Goal: Communication & Community: Answer question/provide support

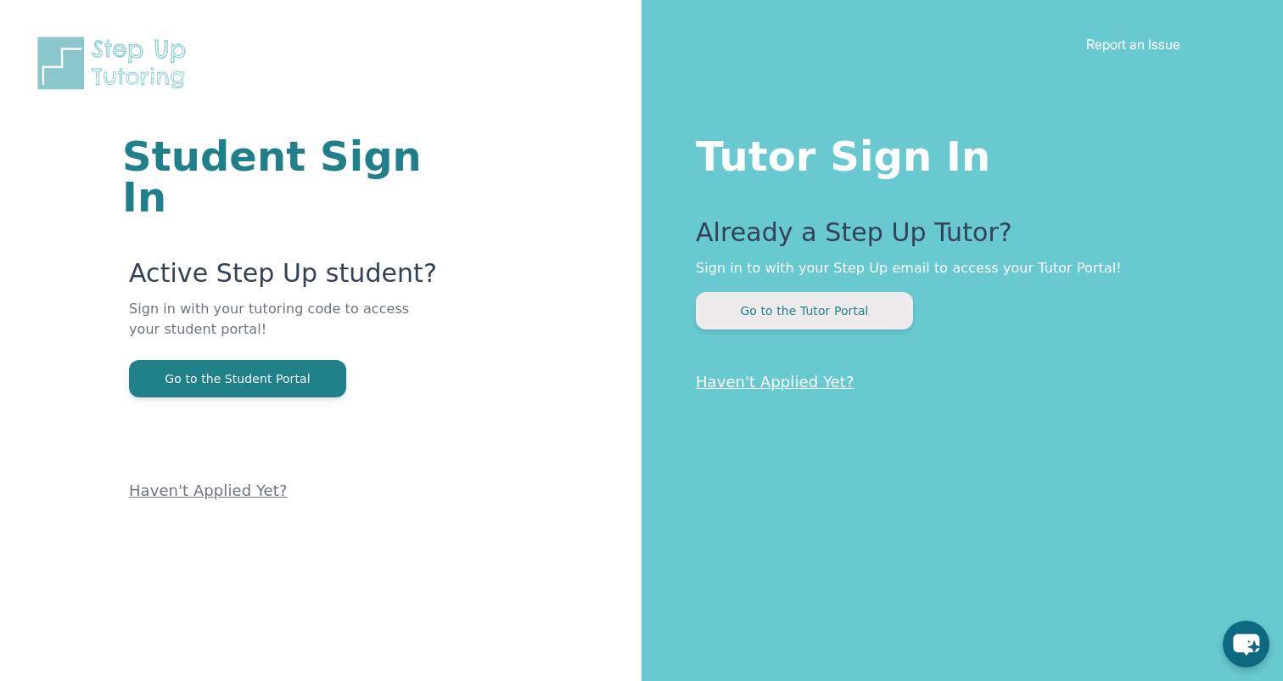
click at [788, 310] on button "Go to the Tutor Portal" at bounding box center [804, 310] width 217 height 37
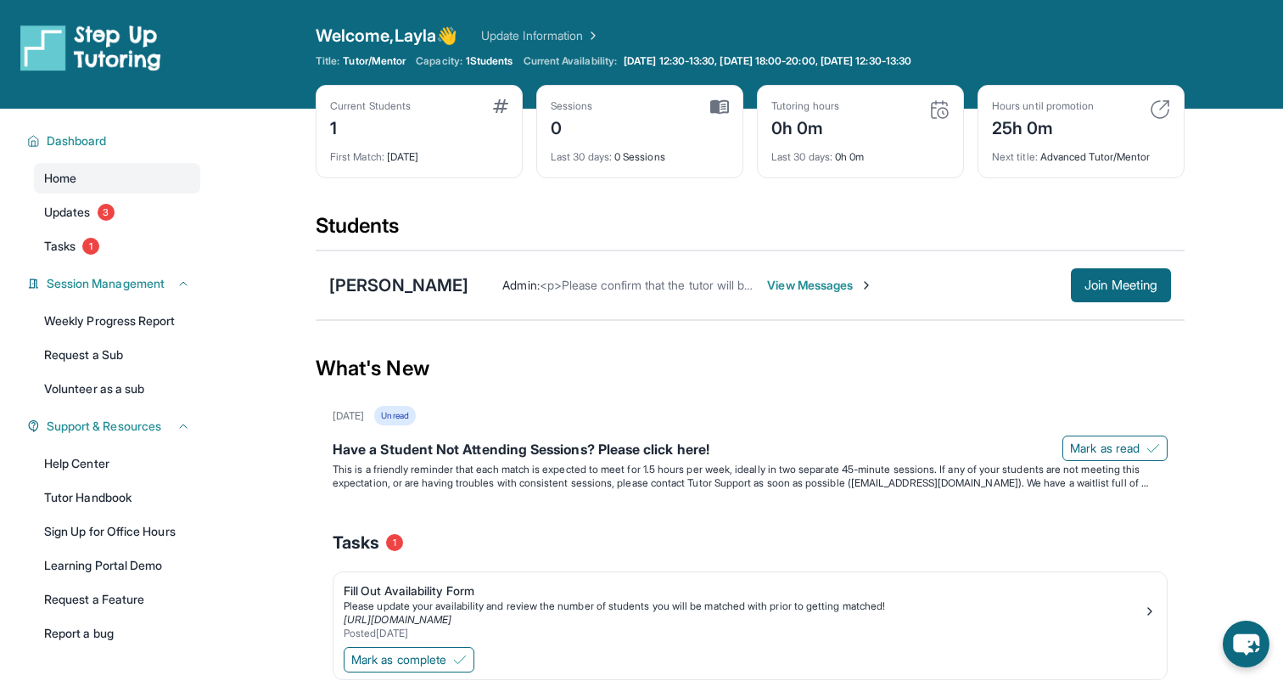
click at [819, 283] on span "View Messages" at bounding box center [820, 285] width 106 height 17
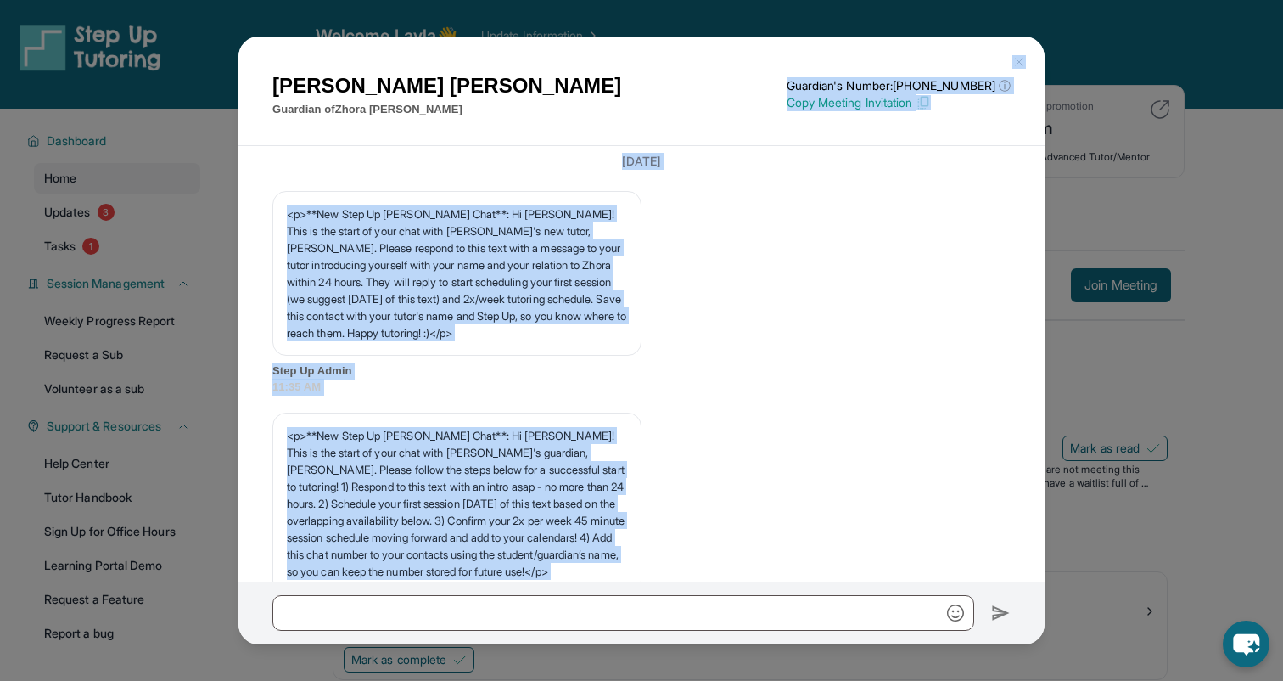
drag, startPoint x: 660, startPoint y: 507, endPoint x: 718, endPoint y: 48, distance: 463.5
click at [718, 48] on div "Armine Poghosyan Guardian of Zhora Voskanyan Guardian's Number: +14248428619 ⓘ …" at bounding box center [641, 308] width 806 height 545
click at [692, 418] on div "<p>**New Step Up Tutoring Match Chat**: Hi Layla! This is the start of your cha…" at bounding box center [641, 522] width 738 height 221
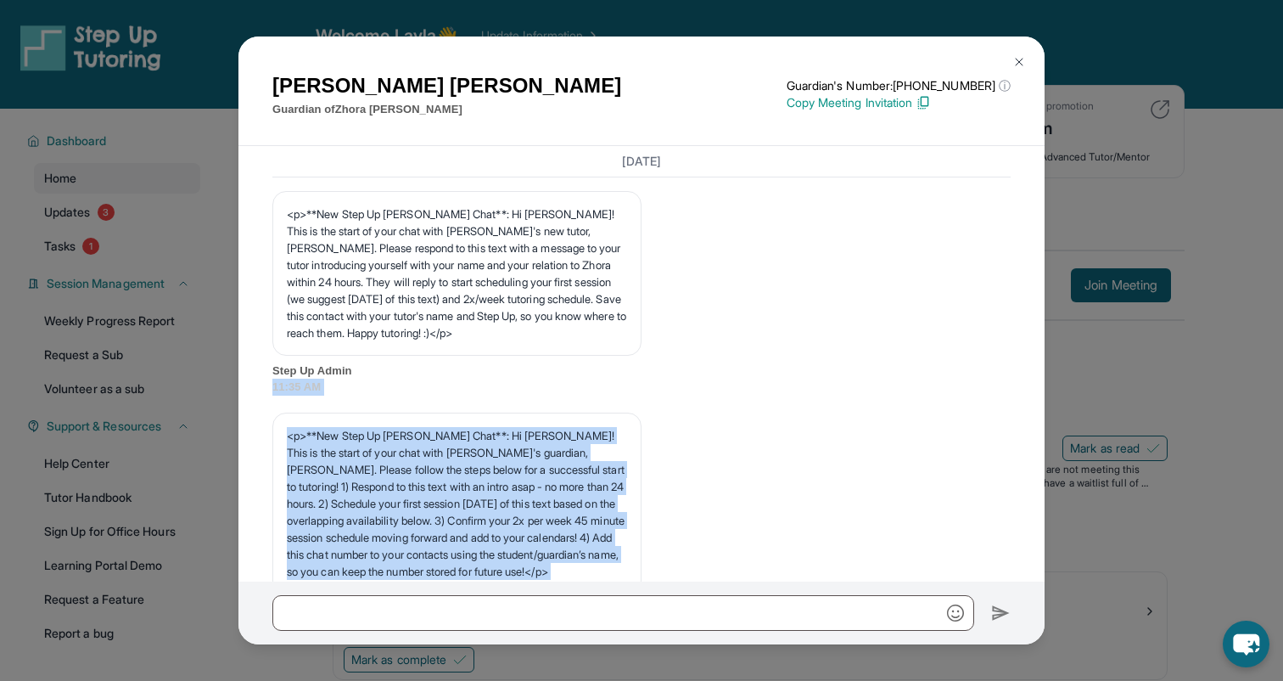
drag, startPoint x: 705, startPoint y: 340, endPoint x: 683, endPoint y: 388, distance: 52.4
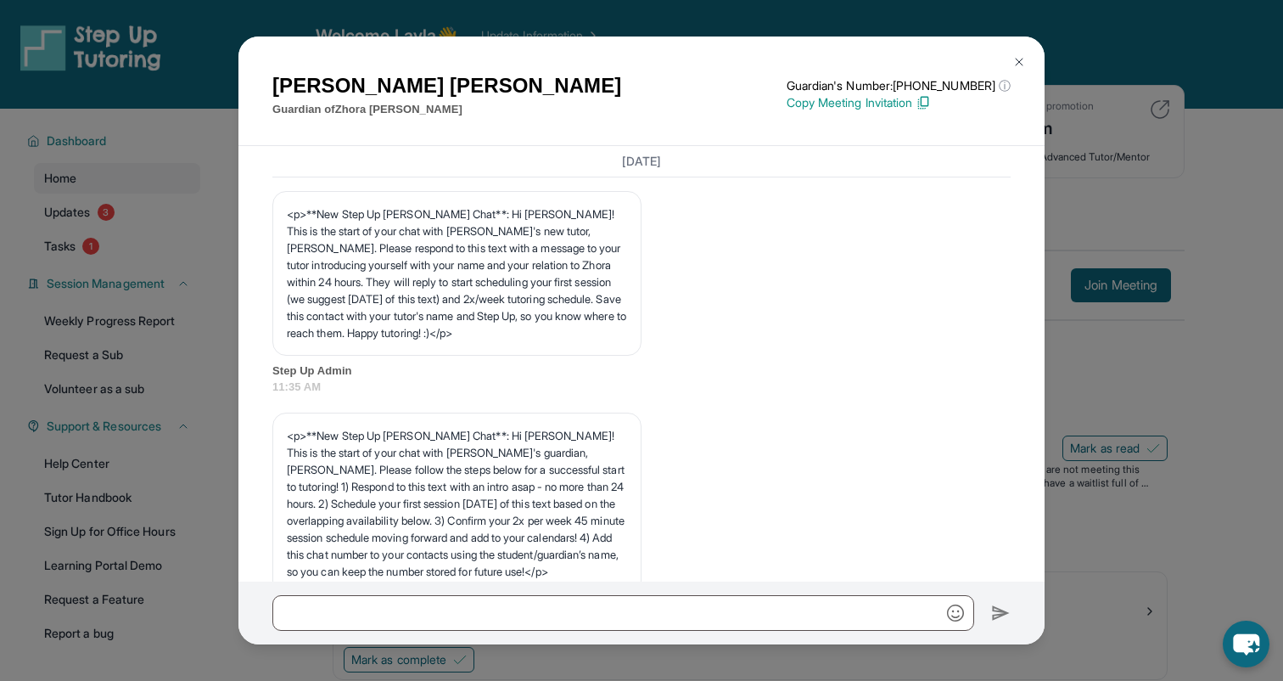
click at [723, 364] on span "Step Up Admin" at bounding box center [641, 370] width 738 height 17
click at [1085, 538] on div "Armine Poghosyan Guardian of Zhora Voskanyan Guardian's Number: +14248428619 ⓘ …" at bounding box center [641, 340] width 1283 height 681
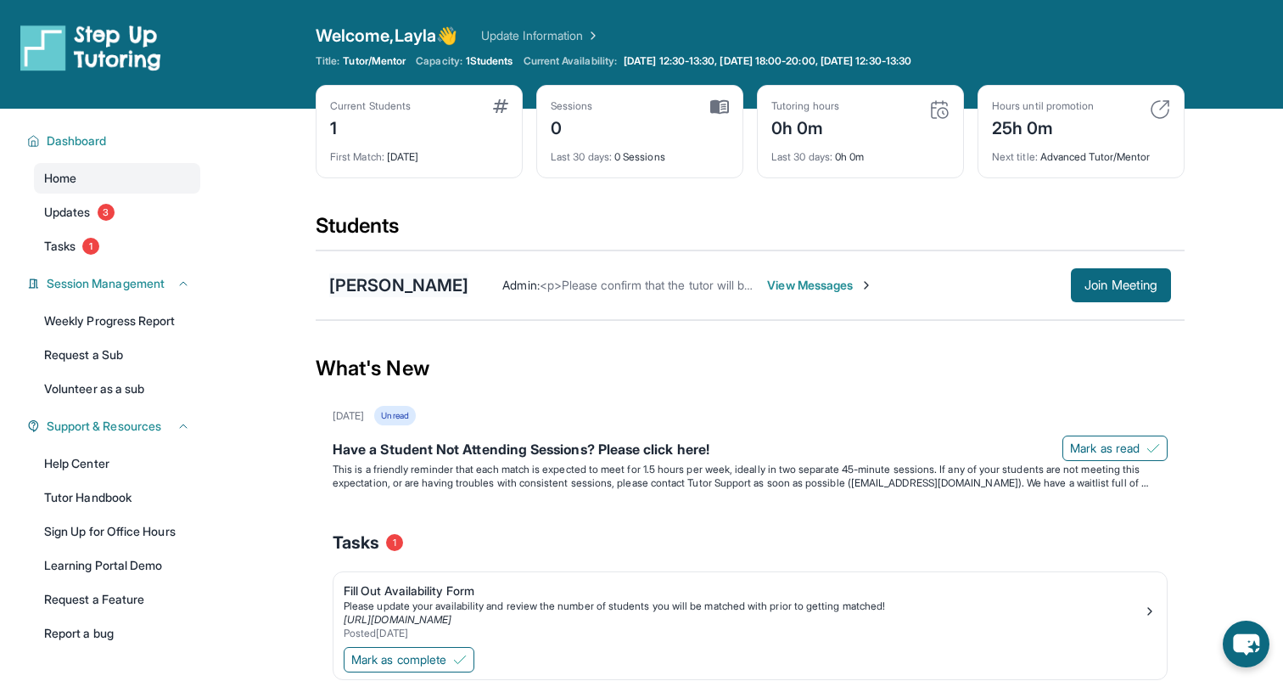
click at [419, 283] on div "Zhora Voskanyan" at bounding box center [398, 285] width 139 height 24
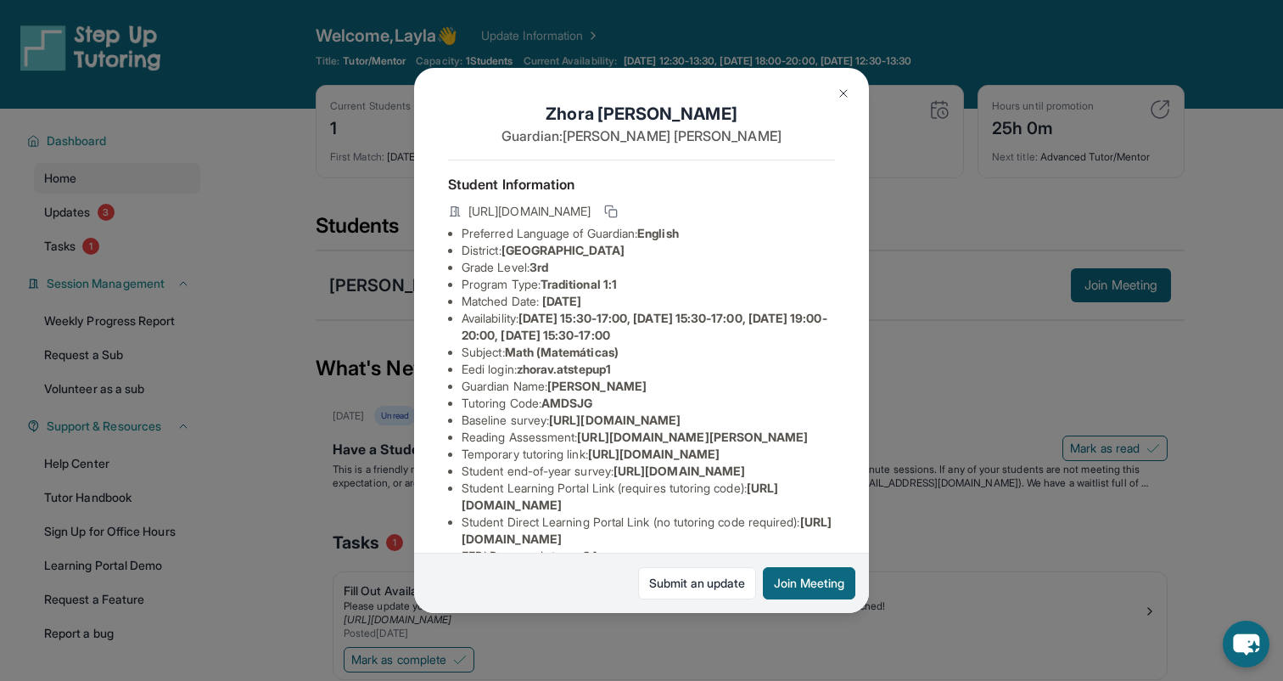
click at [845, 98] on img at bounding box center [844, 94] width 14 height 14
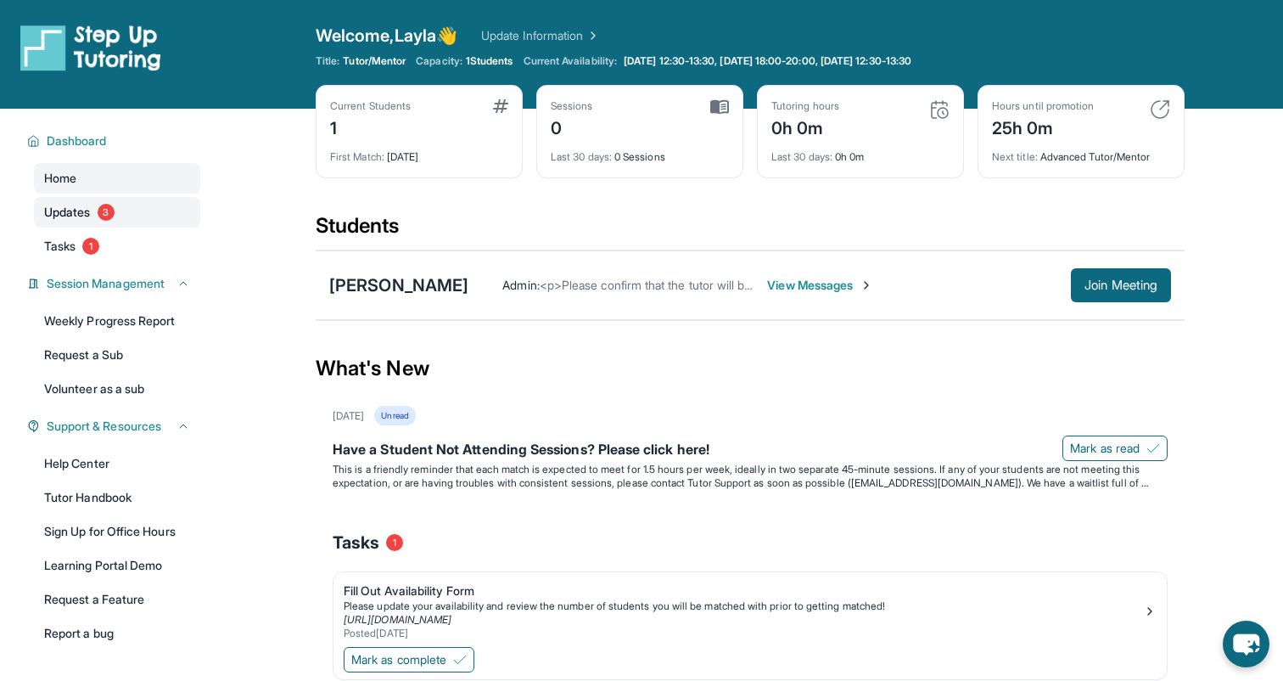
click at [81, 210] on span "Updates" at bounding box center [67, 212] width 47 height 17
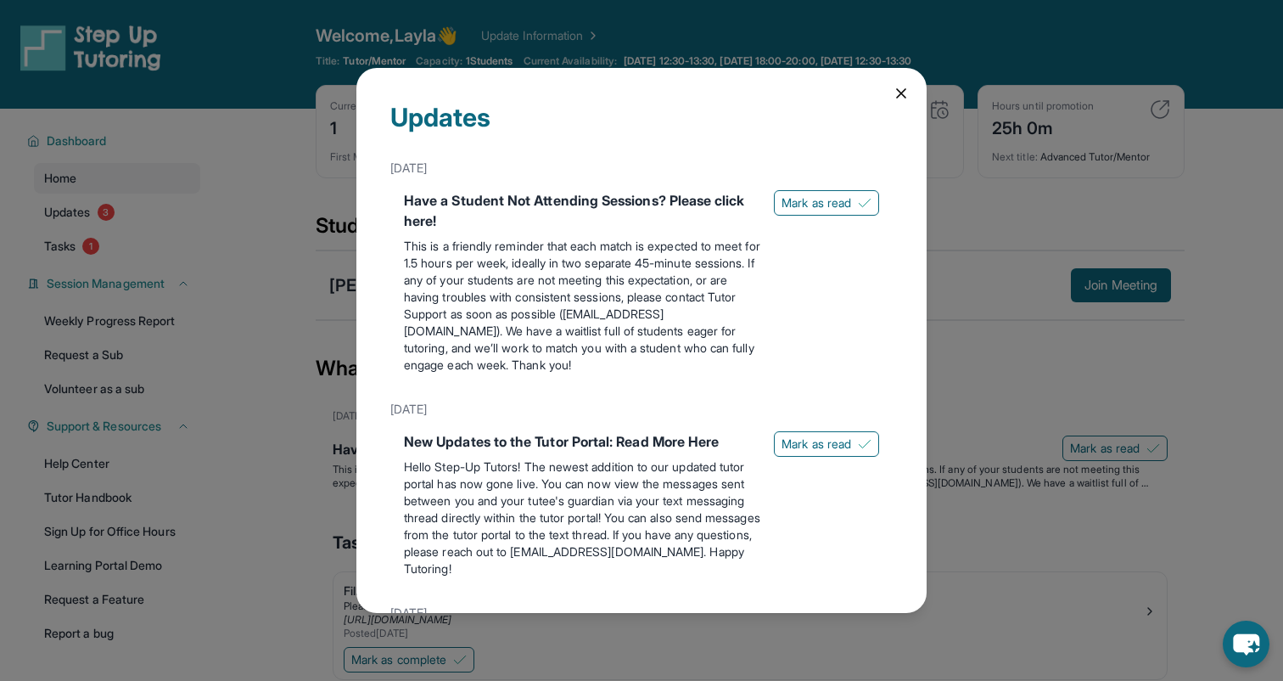
click at [904, 88] on icon at bounding box center [901, 93] width 17 height 17
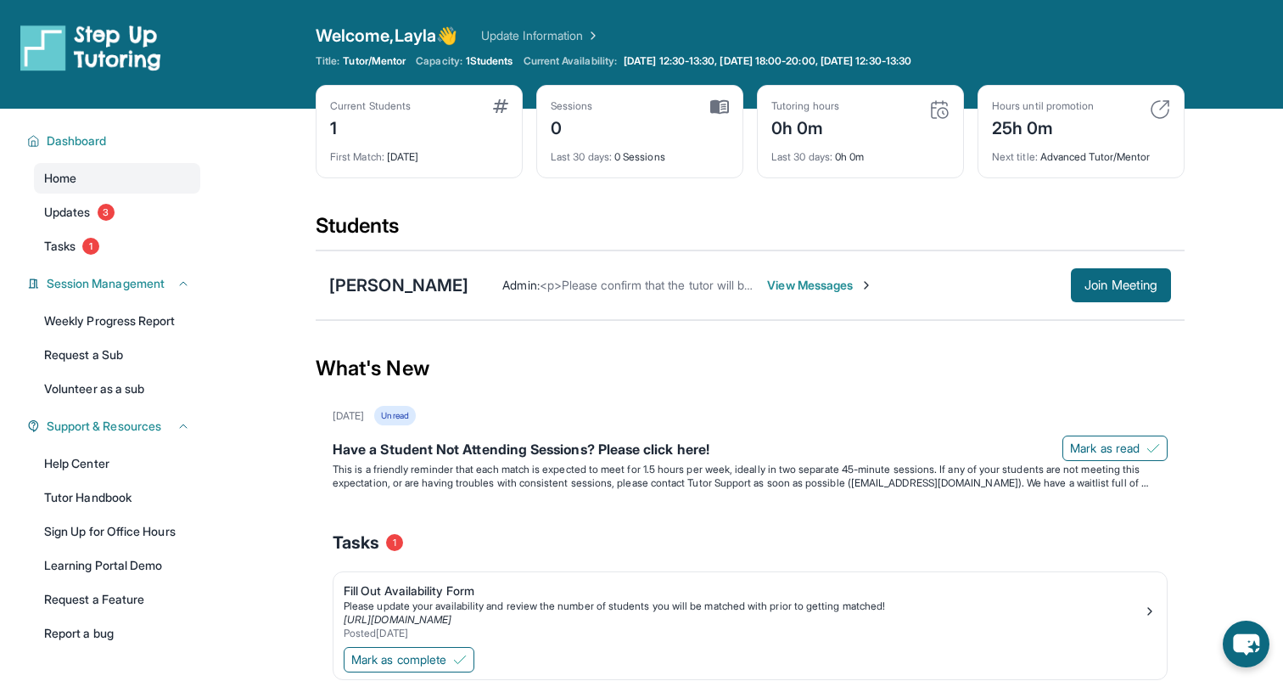
click at [275, 365] on main "Current Students 1 First Match : 9 days ago Sessions 0 Last 30 days : 0 Session…" at bounding box center [750, 435] width 1066 height 653
click at [75, 244] on span "Tasks" at bounding box center [59, 246] width 31 height 17
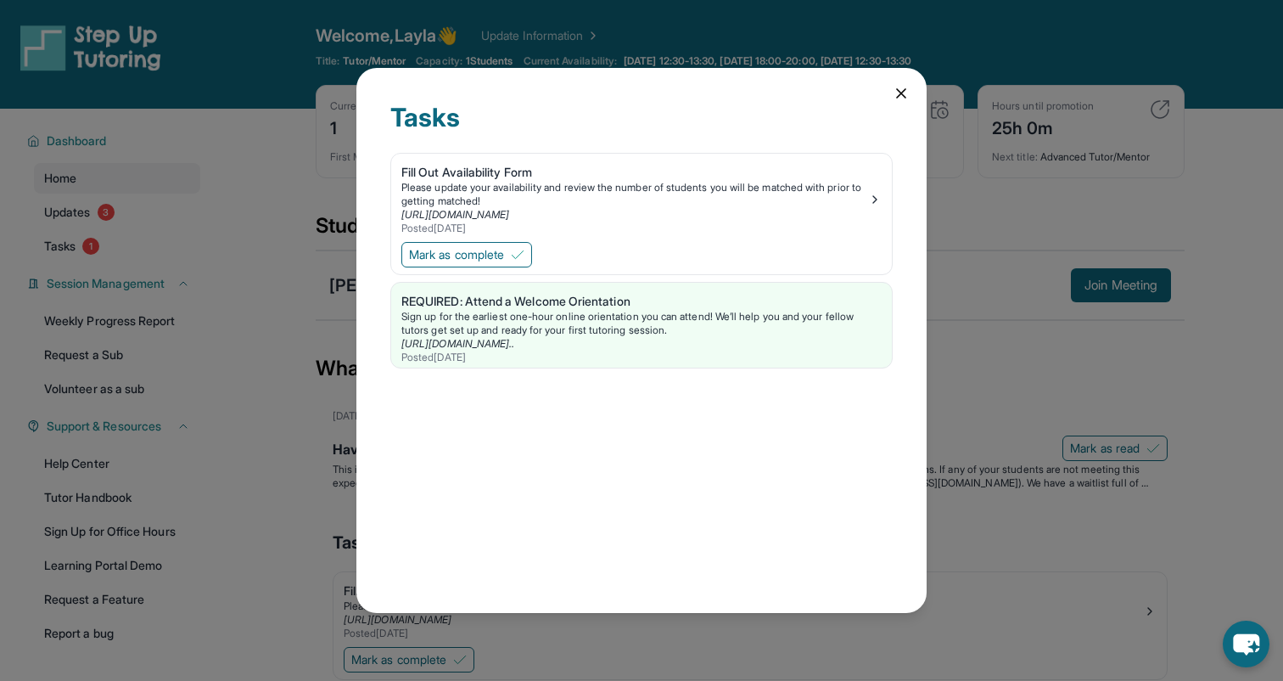
click at [901, 93] on icon at bounding box center [901, 93] width 8 height 8
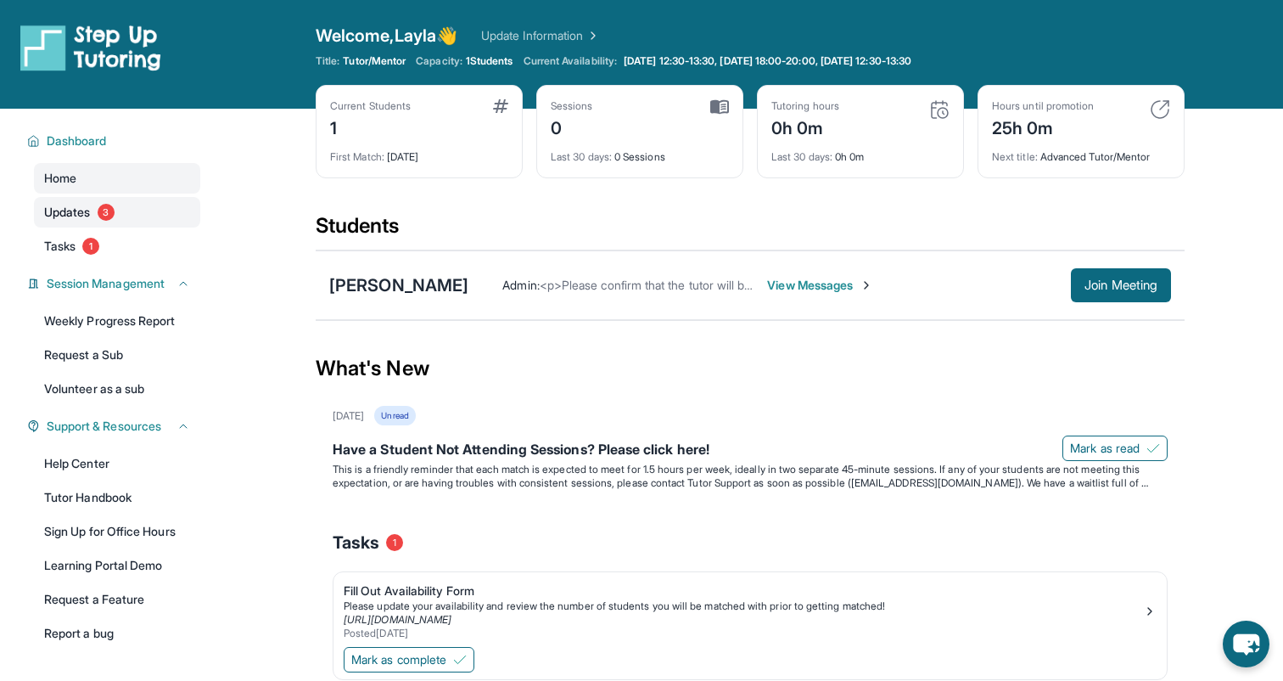
click at [76, 216] on span "Updates" at bounding box center [67, 212] width 47 height 17
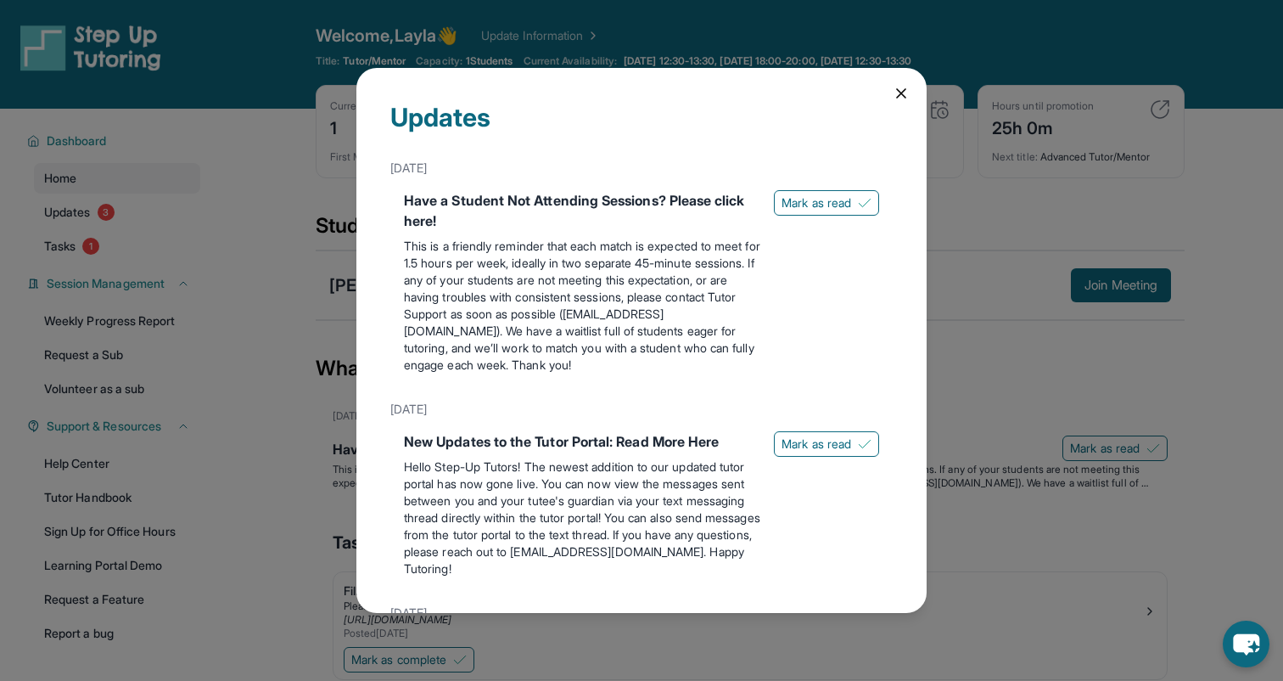
click at [907, 98] on icon at bounding box center [901, 93] width 17 height 17
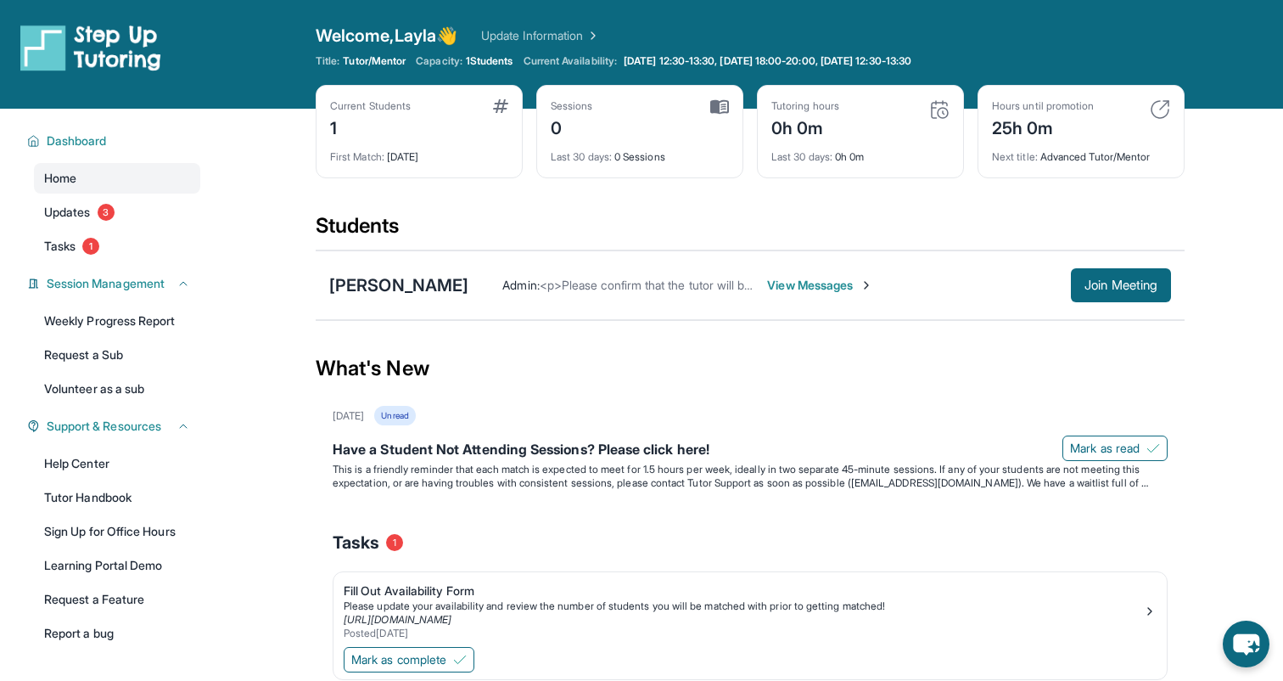
click at [407, 118] on div "1" at bounding box center [370, 126] width 81 height 27
click at [332, 125] on div "1" at bounding box center [370, 126] width 81 height 27
click at [270, 564] on main "Current Students 1 First Match : 9 days ago Sessions 0 Last 30 days : 0 Session…" at bounding box center [750, 435] width 1066 height 653
click at [519, 32] on link "Update Information" at bounding box center [540, 35] width 119 height 17
click at [650, 442] on div "Have a Student Not Attending Sessions? Please click here!" at bounding box center [750, 451] width 835 height 24
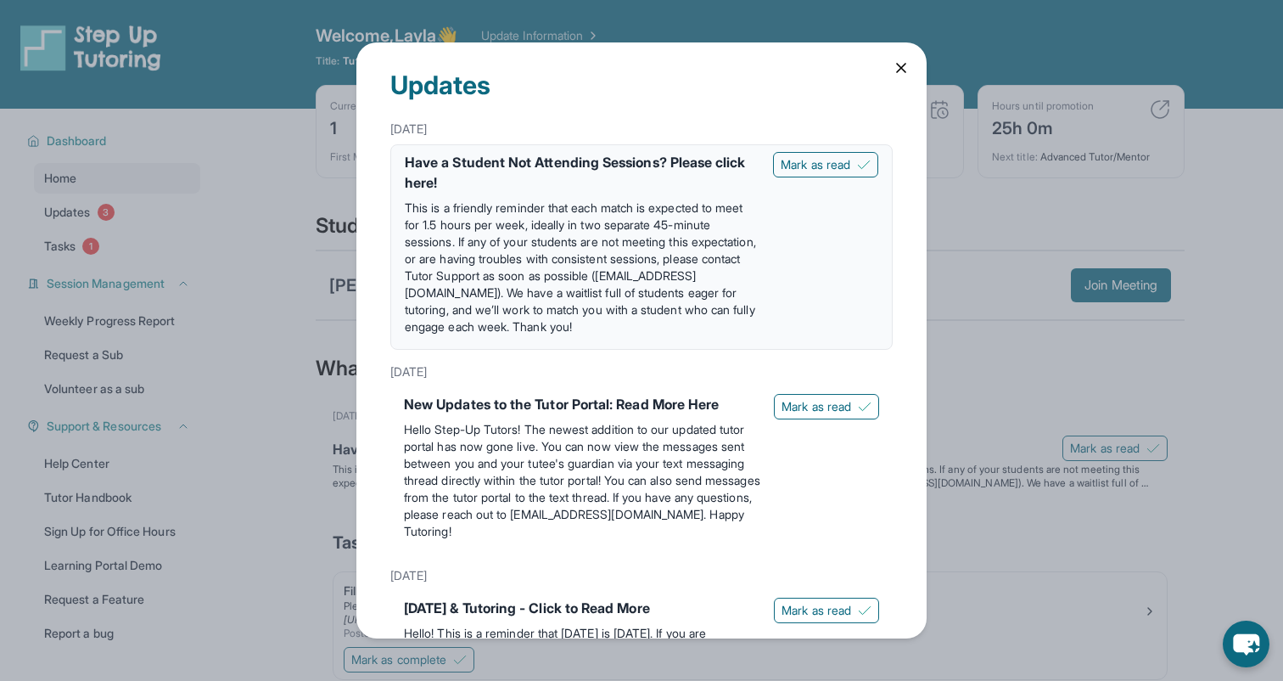
click at [906, 64] on icon at bounding box center [901, 67] width 17 height 17
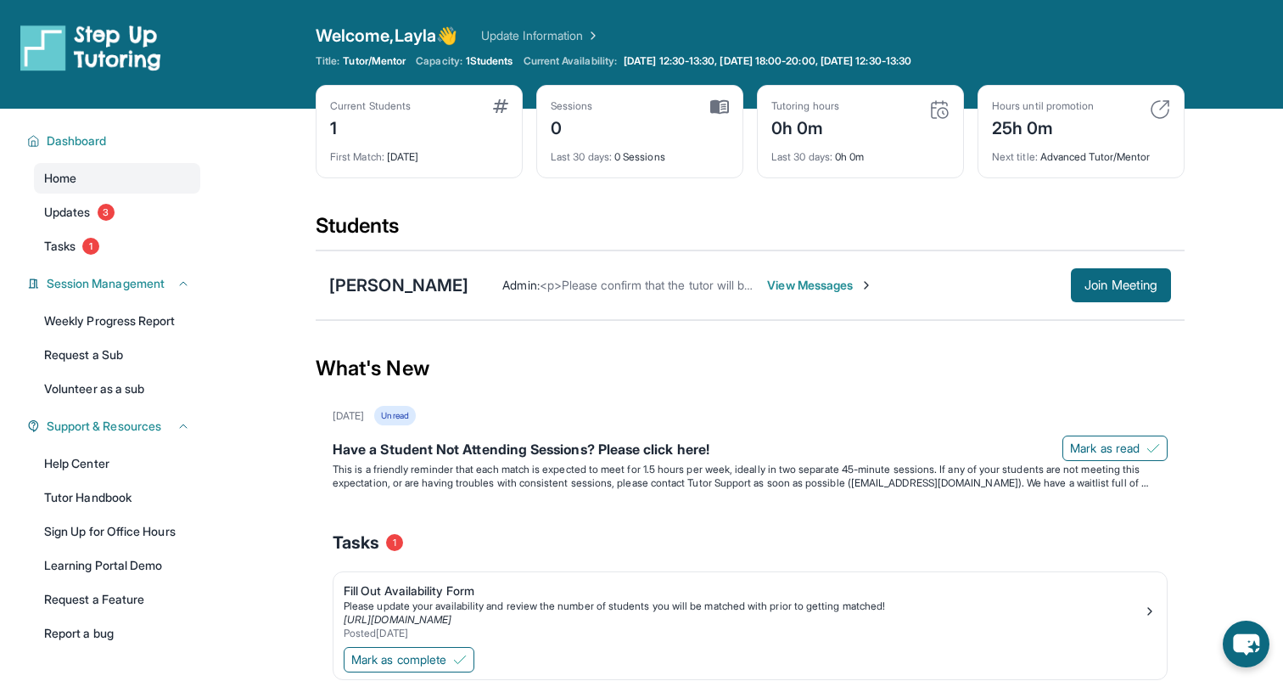
click at [812, 287] on span "View Messages" at bounding box center [820, 285] width 106 height 17
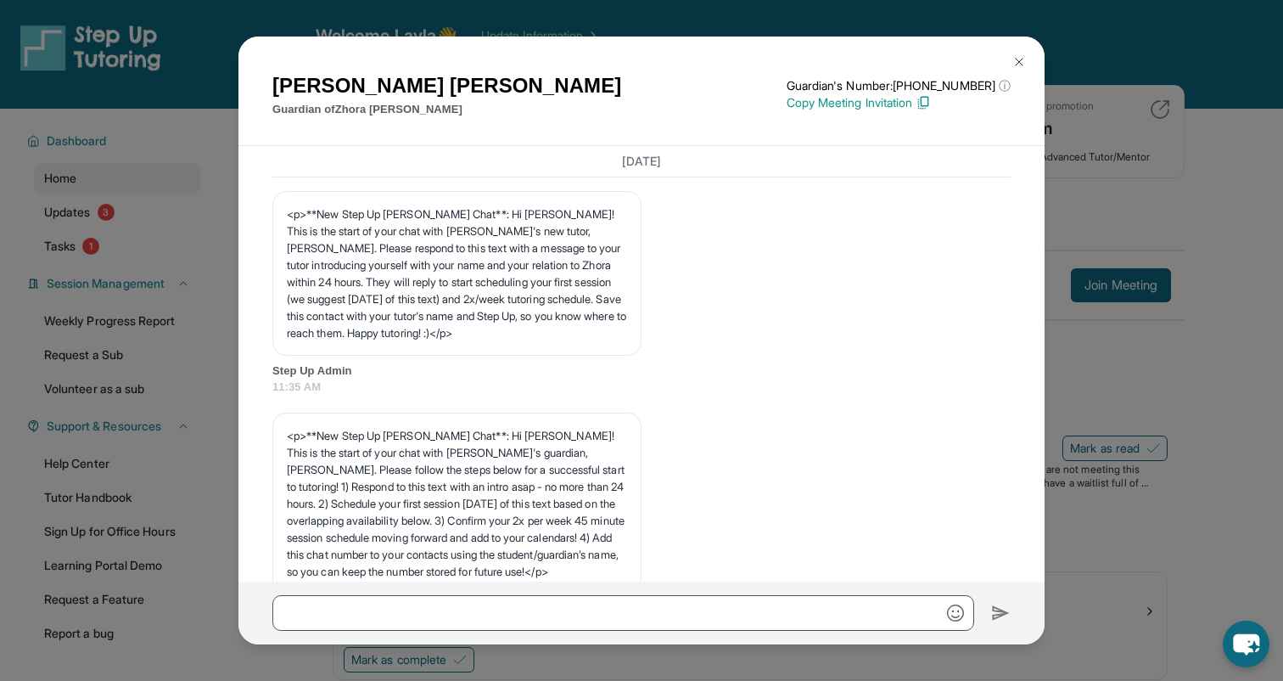
scroll to position [790, 0]
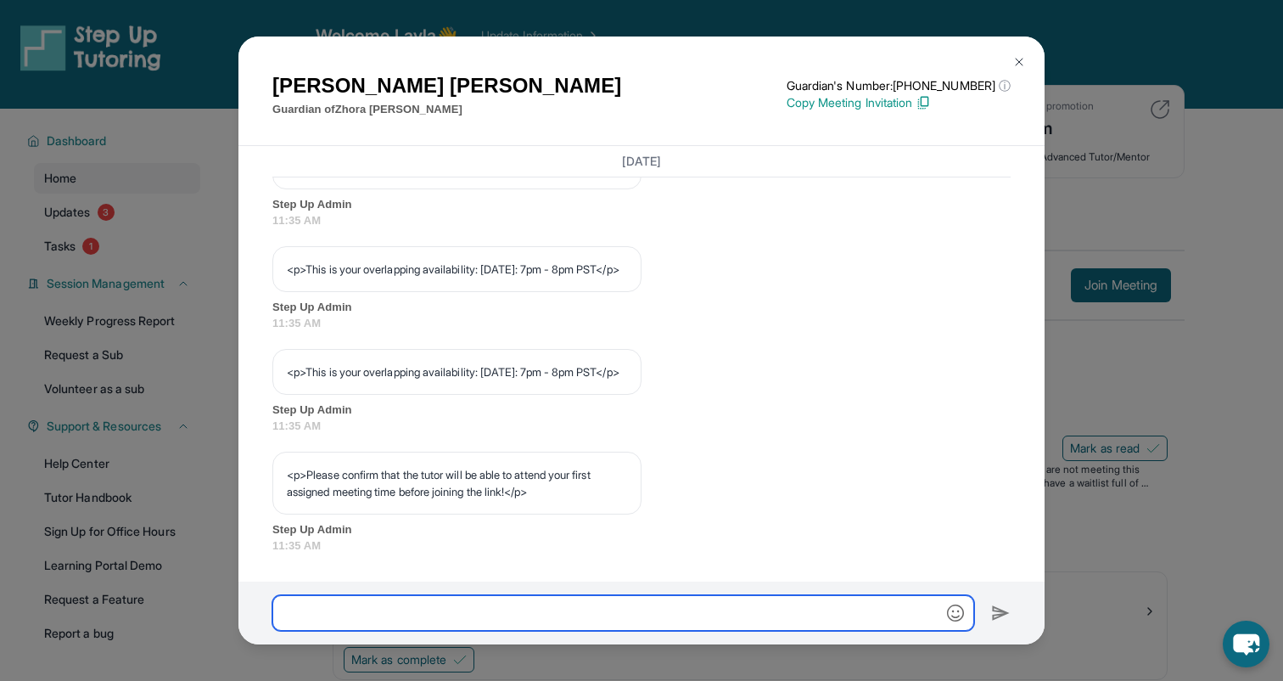
click at [368, 614] on input "text" at bounding box center [623, 613] width 702 height 36
paste input "**********"
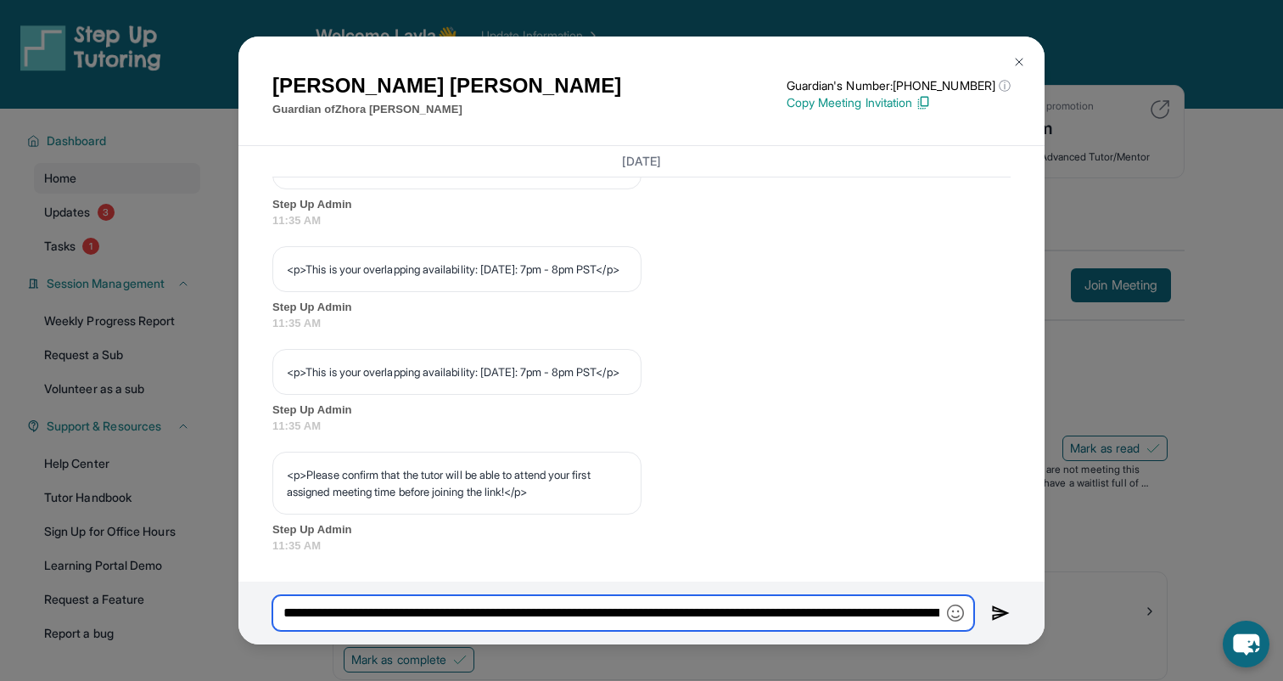
scroll to position [4, 0]
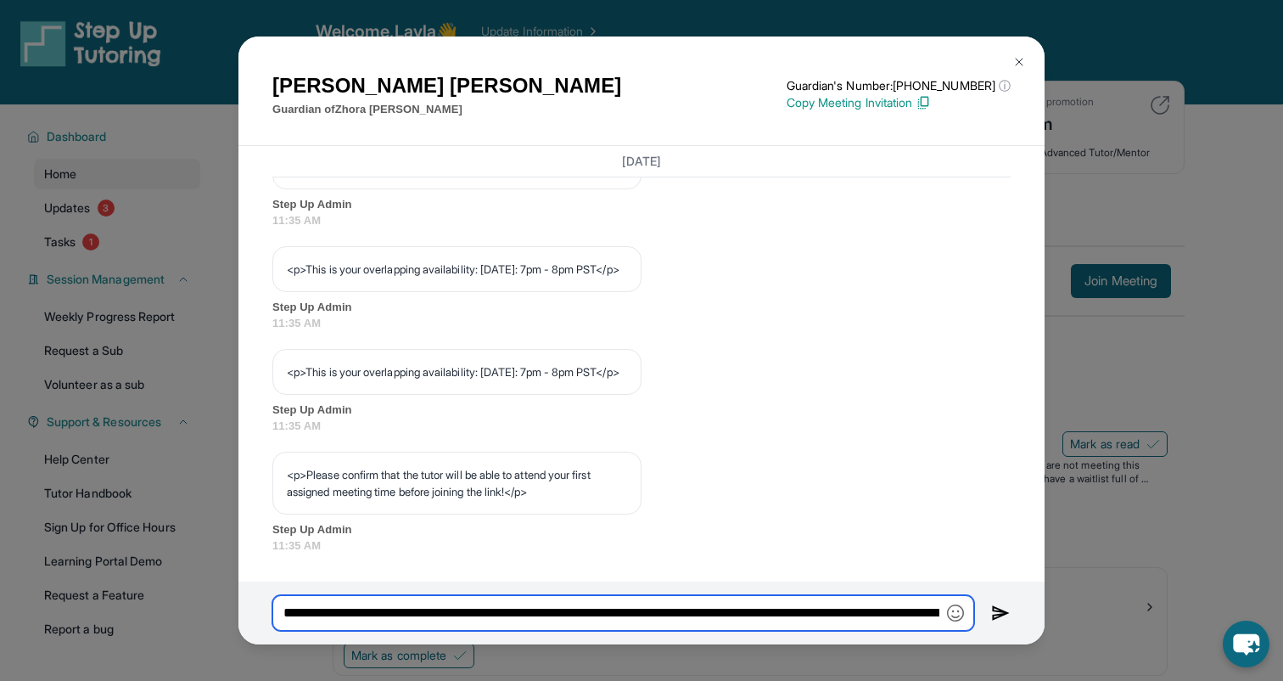
drag, startPoint x: 943, startPoint y: 617, endPoint x: 926, endPoint y: 603, distance: 22.3
click at [926, 603] on input "text" at bounding box center [623, 613] width 702 height 36
click at [692, 617] on input "text" at bounding box center [623, 613] width 702 height 36
type input "**********"
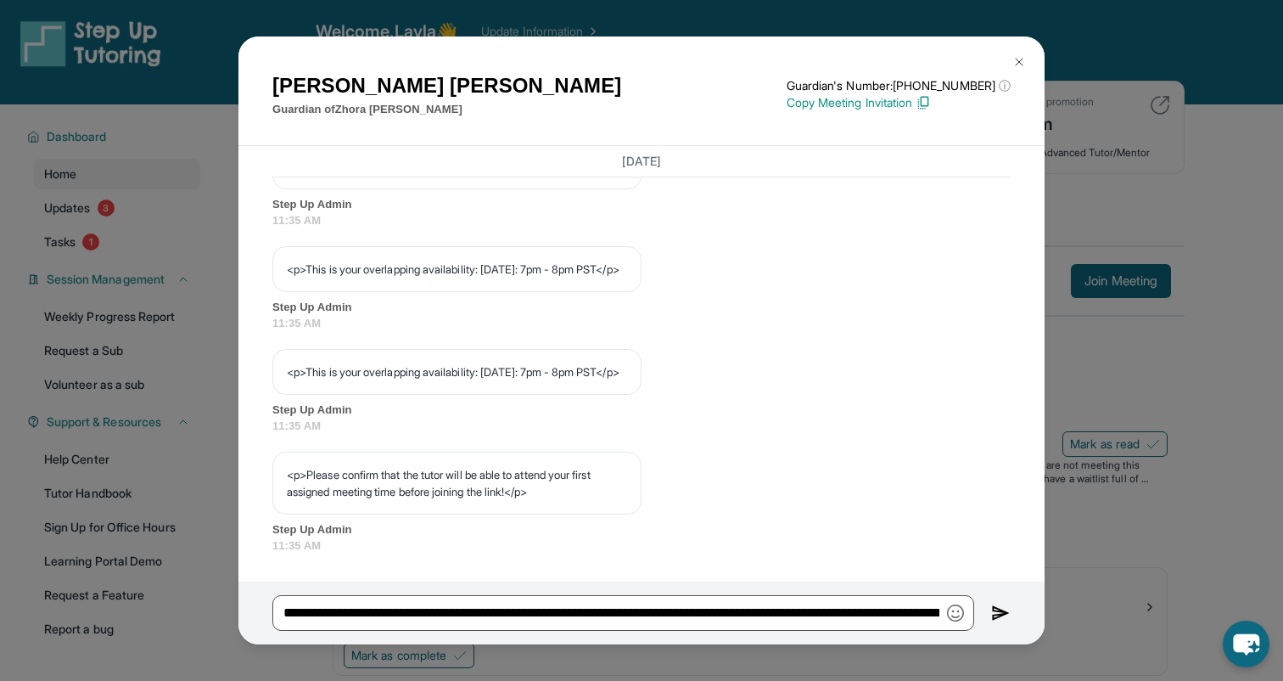
click at [999, 614] on img at bounding box center [1001, 613] width 20 height 20
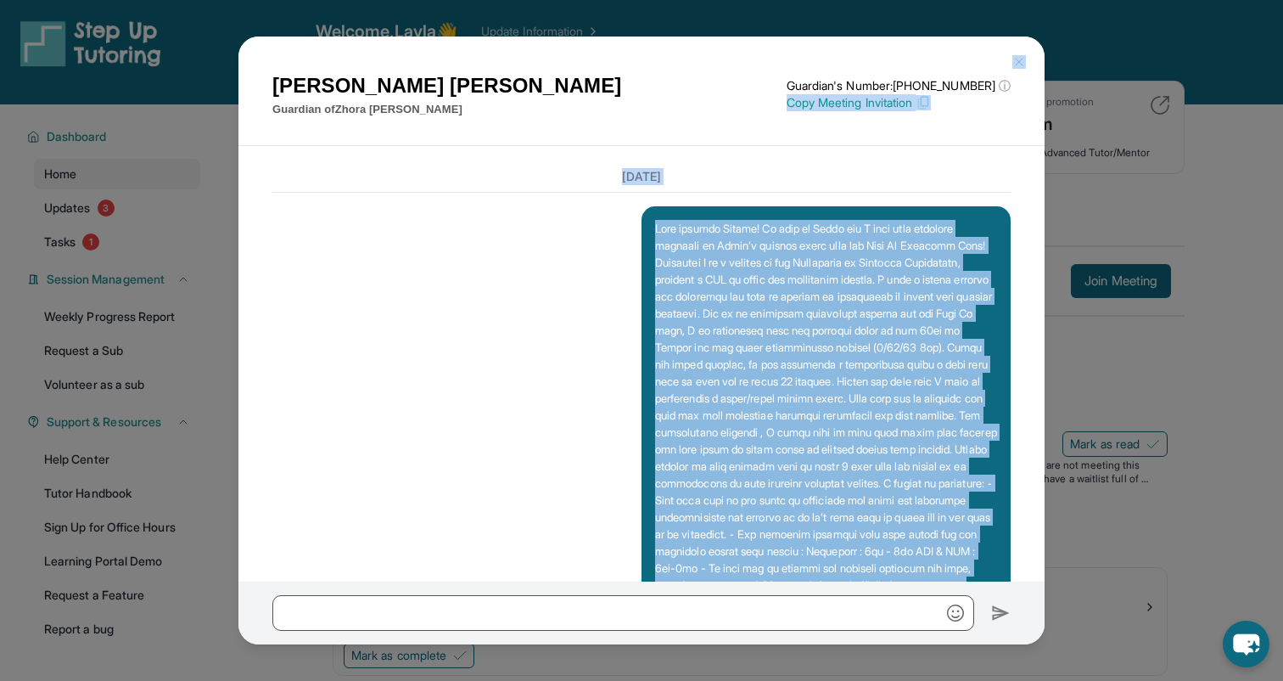
scroll to position [1017, 0]
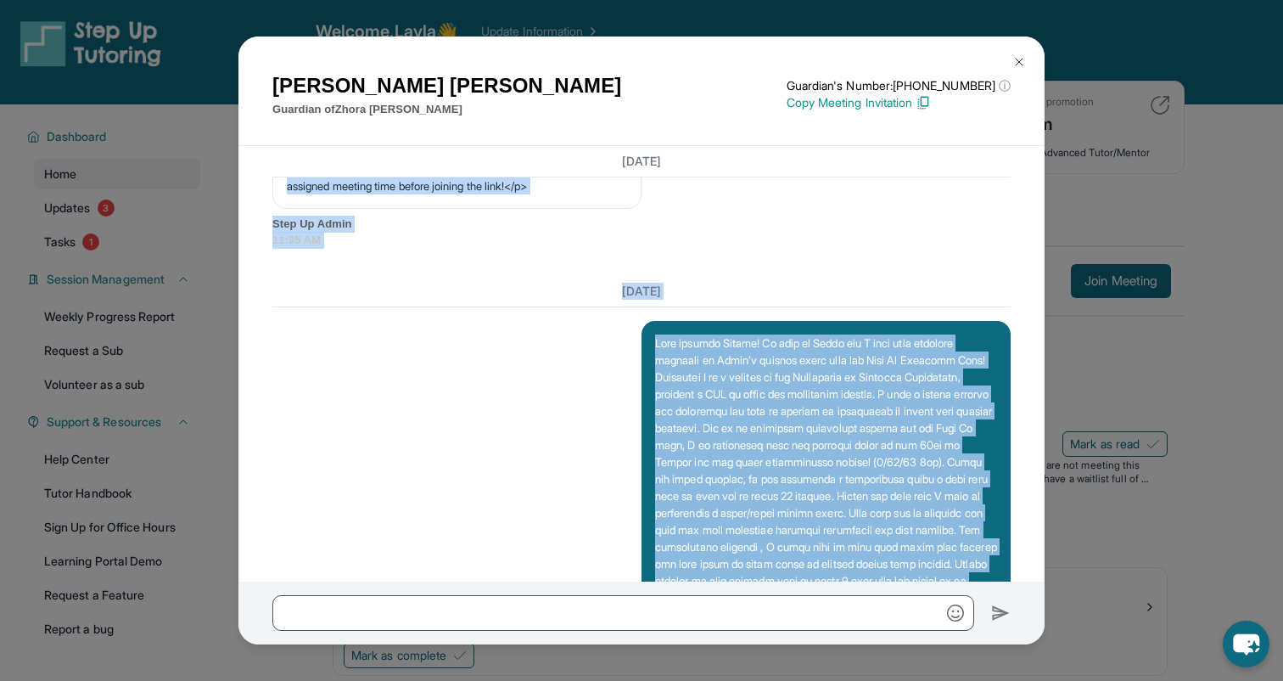
drag, startPoint x: 750, startPoint y: 570, endPoint x: 780, endPoint y: 226, distance: 345.8
click at [779, 225] on div "August 6, 2025 <p>**New Step Up Tutoring Match Chat**: Hi Armine! This is the s…" at bounding box center [641, 363] width 806 height 435
click at [575, 464] on div "01:30 PM" at bounding box center [641, 558] width 738 height 475
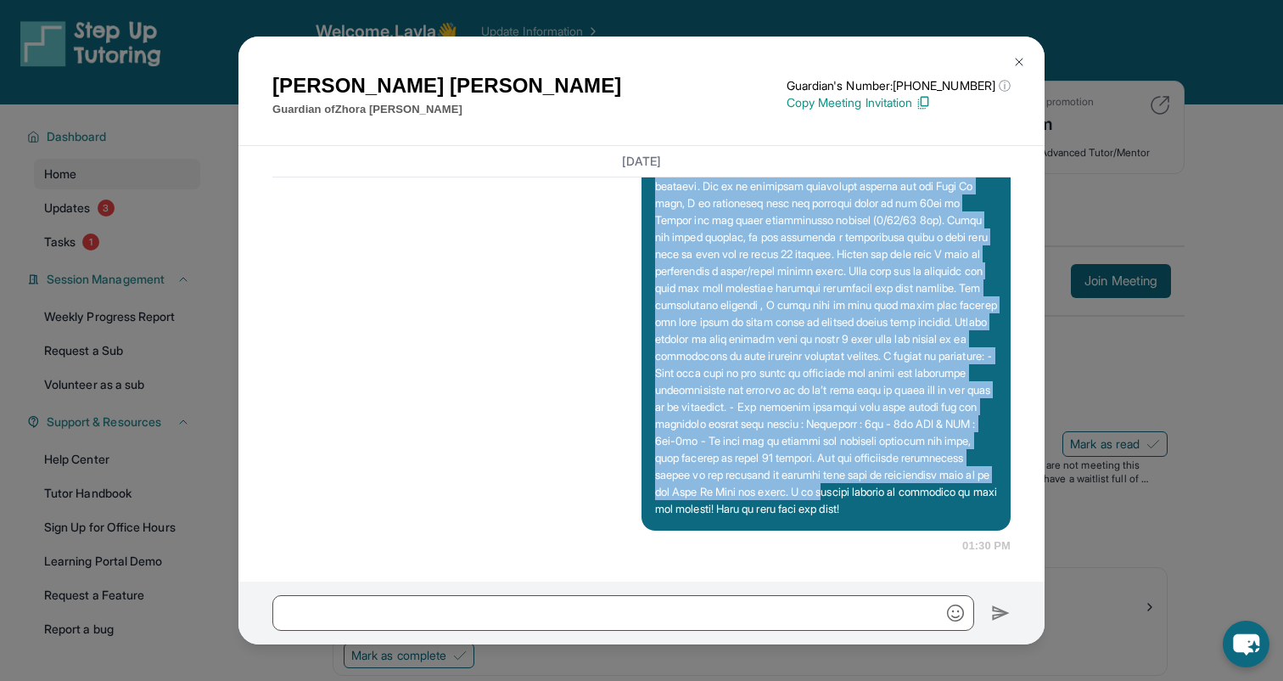
scroll to position [1303, 0]
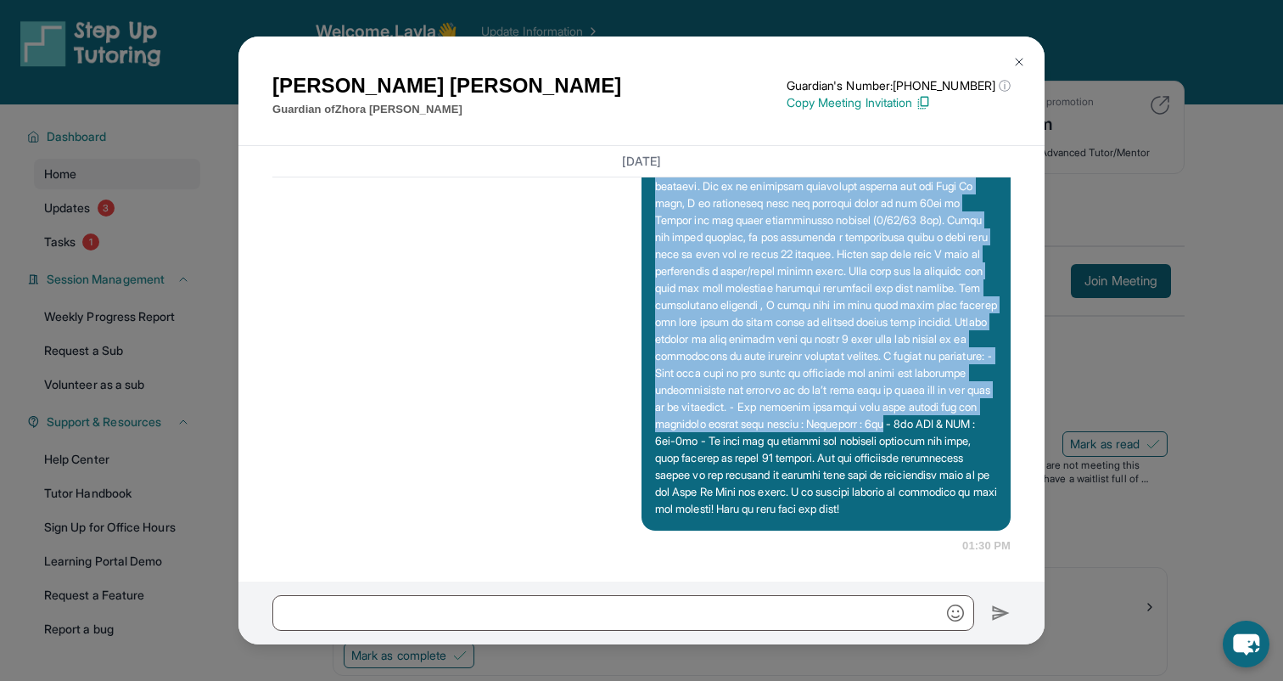
drag, startPoint x: 769, startPoint y: 390, endPoint x: 790, endPoint y: 486, distance: 98.2
click at [790, 486] on div "Today 01:30 PM" at bounding box center [641, 294] width 738 height 520
click at [790, 486] on p at bounding box center [826, 304] width 342 height 424
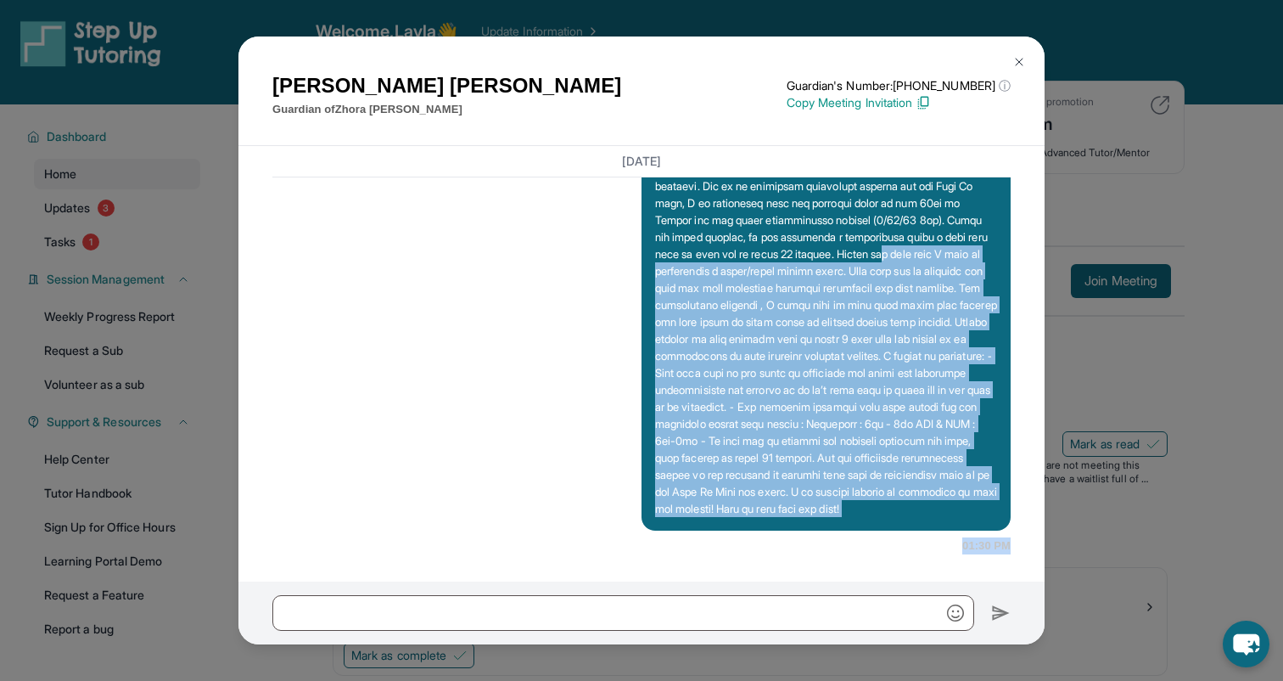
scroll to position [1370, 0]
drag, startPoint x: 827, startPoint y: 302, endPoint x: 826, endPoint y: 608, distance: 306.3
click at [826, 608] on div "Armine Poghosyan Guardian of Zhora Voskanyan Guardian's Number: +14248428619 ⓘ …" at bounding box center [641, 340] width 806 height 608
click at [813, 575] on div "August 6, 2025 <p>**New Step Up Tutoring Match Chat**: Hi Armine! This is the s…" at bounding box center [641, 363] width 806 height 435
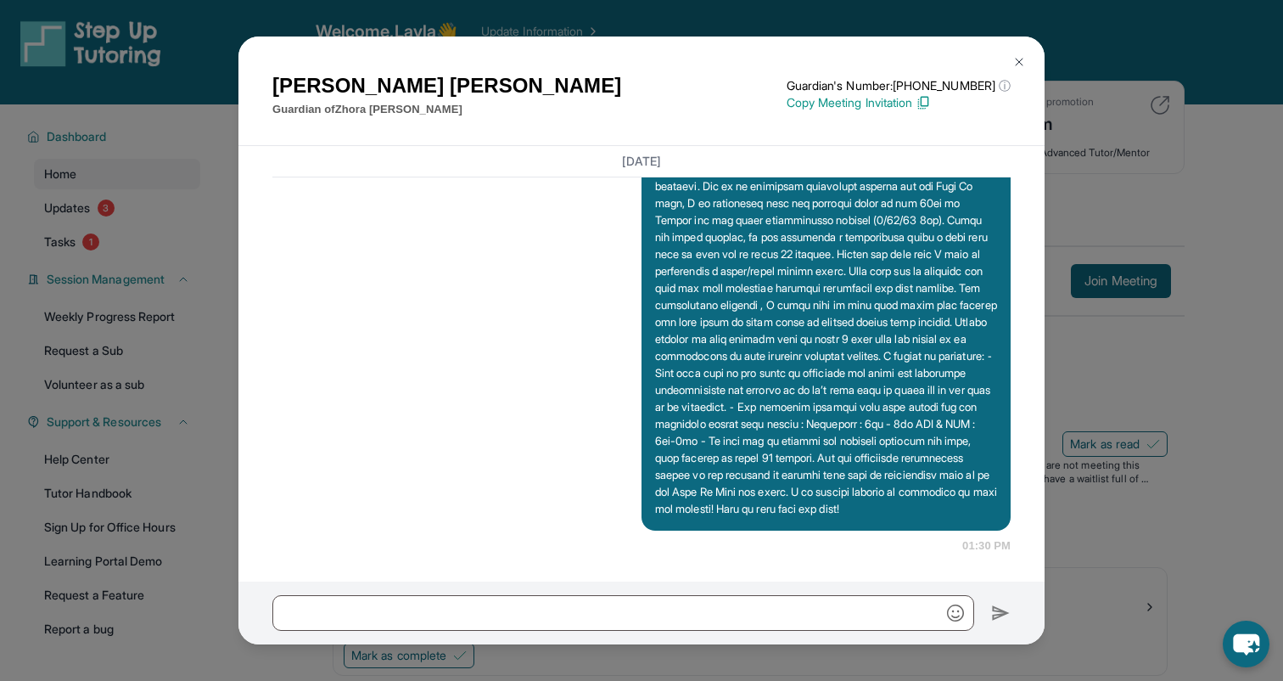
click at [1103, 341] on div "Armine Poghosyan Guardian of Zhora Voskanyan Guardian's Number: +14248428619 ⓘ …" at bounding box center [641, 340] width 1283 height 681
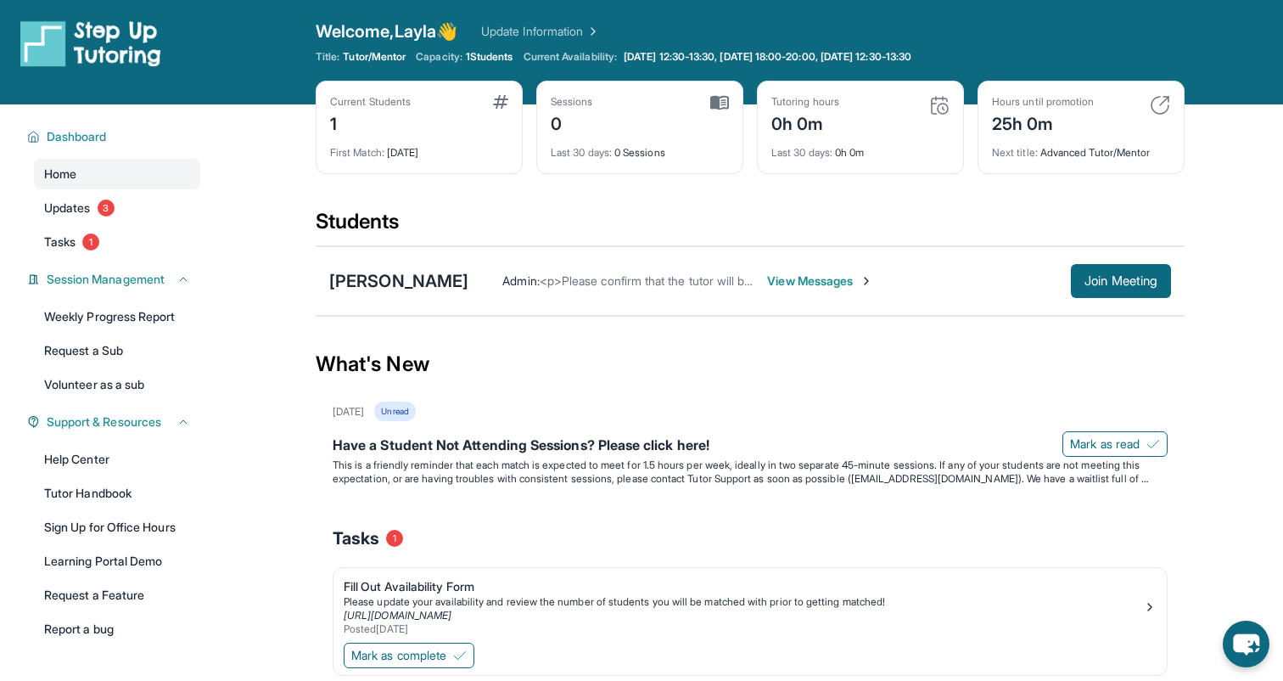
click at [821, 278] on span "View Messages" at bounding box center [820, 280] width 106 height 17
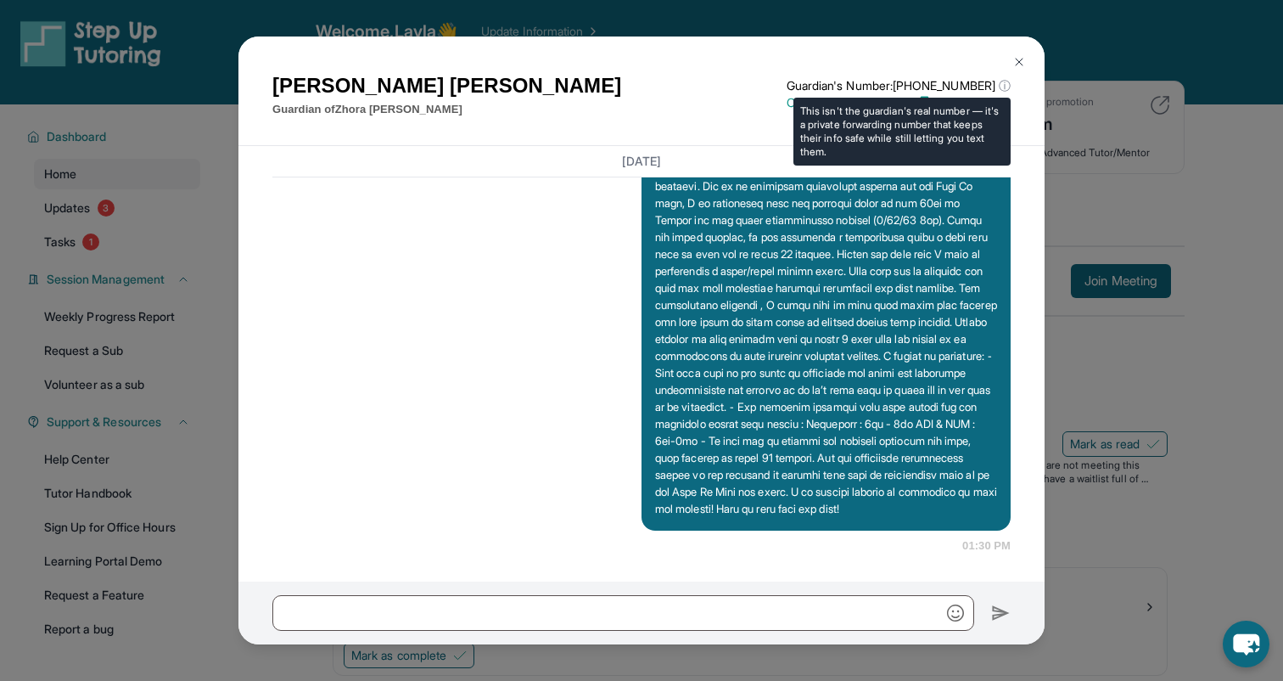
click at [1005, 84] on span "ⓘ" at bounding box center [1005, 85] width 12 height 17
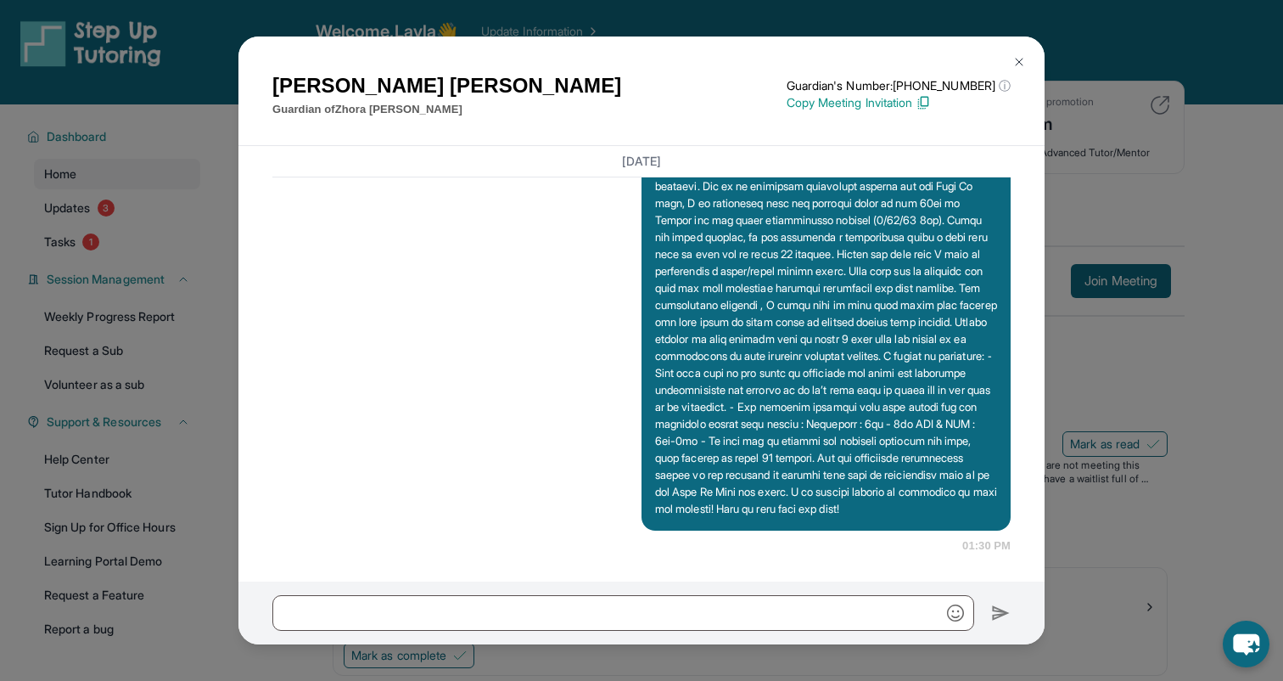
click at [1023, 63] on img at bounding box center [1019, 62] width 14 height 14
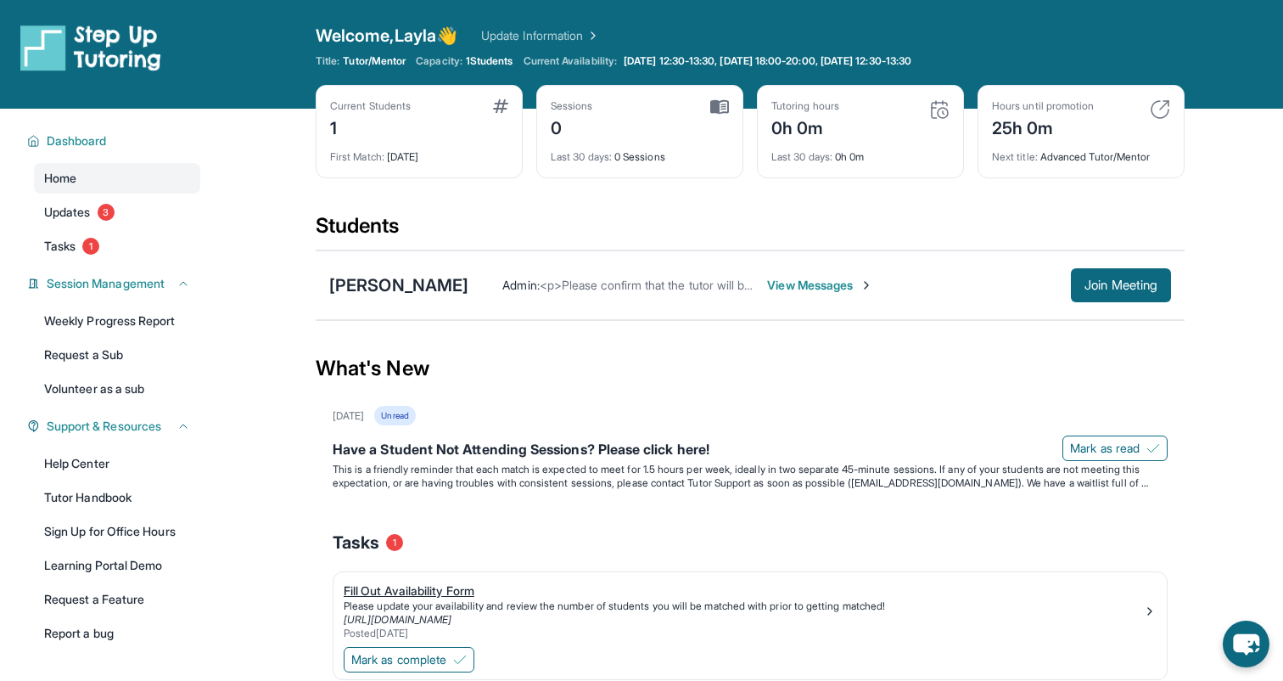
scroll to position [0, 0]
click at [127, 217] on link "Updates 3" at bounding box center [117, 212] width 166 height 31
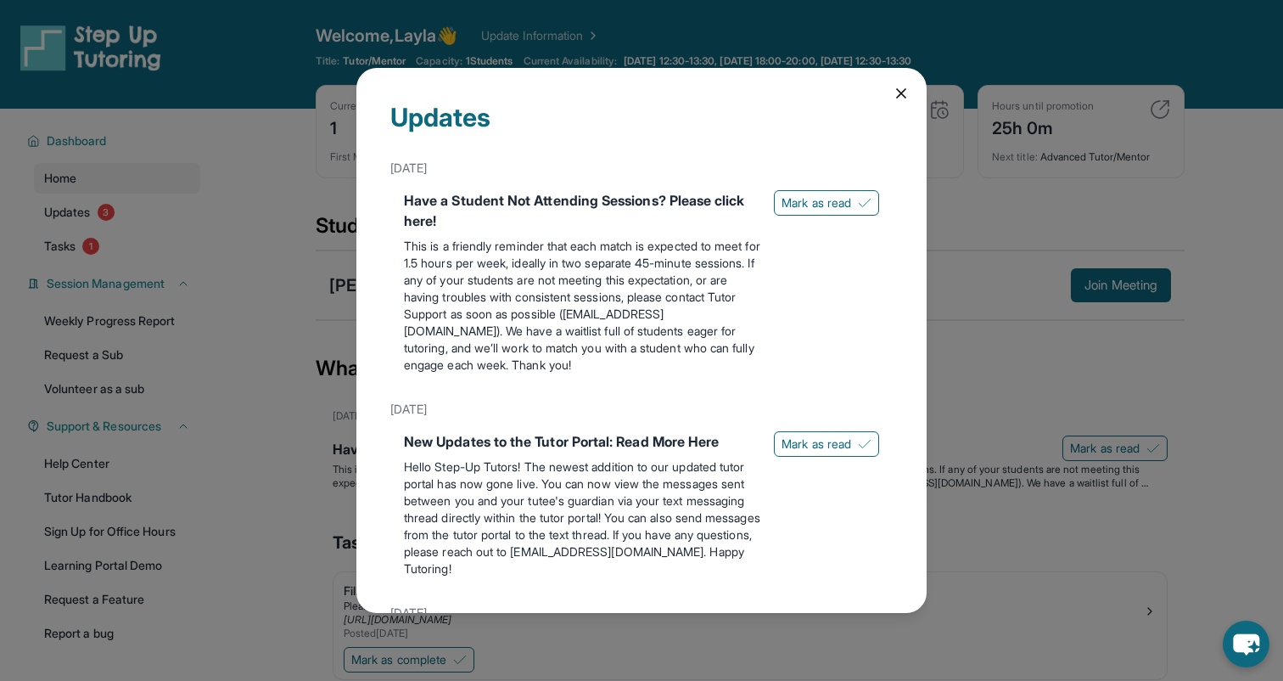
click at [910, 98] on div "Updates June 3rd Have a Student Not Attending Sessions? Please click here! This…" at bounding box center [641, 340] width 570 height 545
click at [905, 95] on icon at bounding box center [901, 93] width 17 height 17
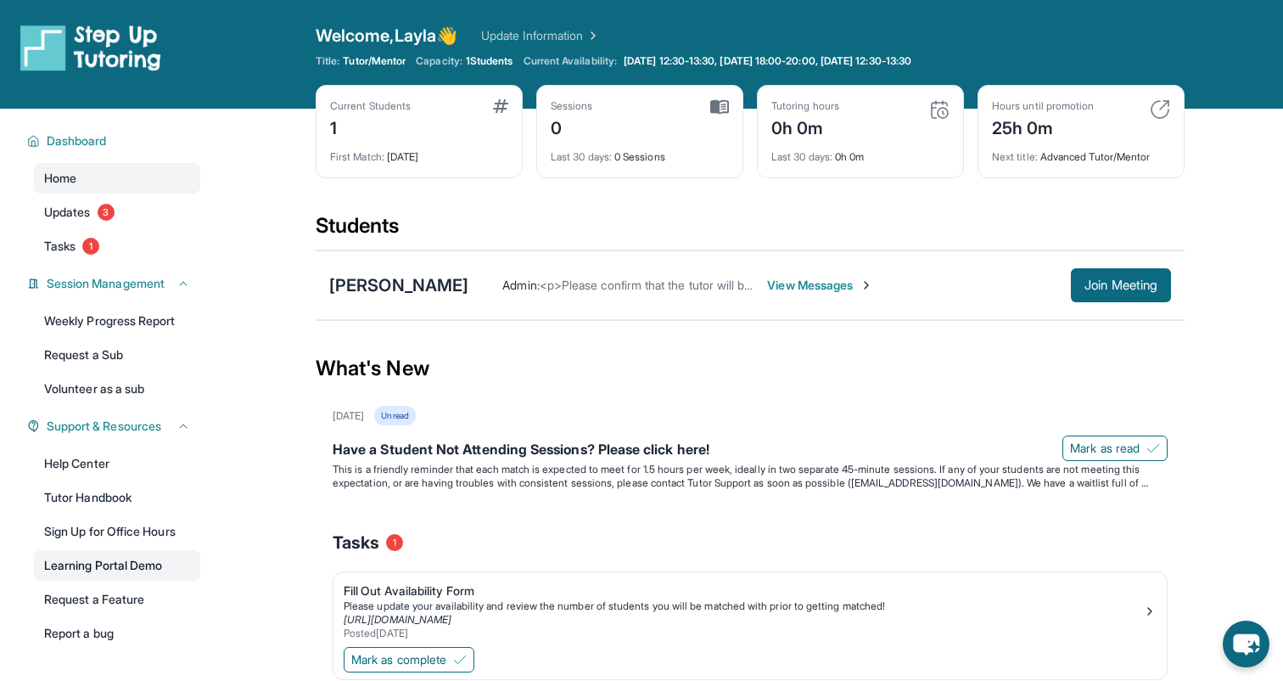
click at [146, 572] on link "Learning Portal Demo" at bounding box center [117, 565] width 166 height 31
click at [819, 285] on span "View Messages" at bounding box center [820, 285] width 106 height 17
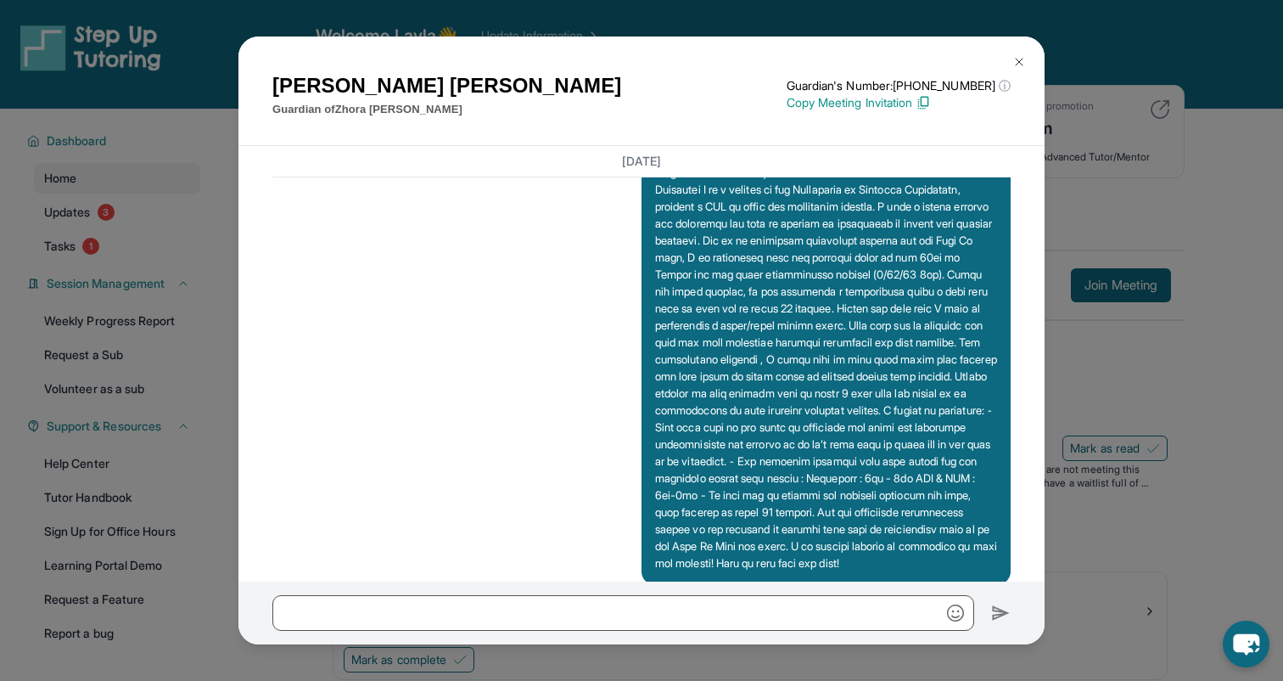
scroll to position [1370, 0]
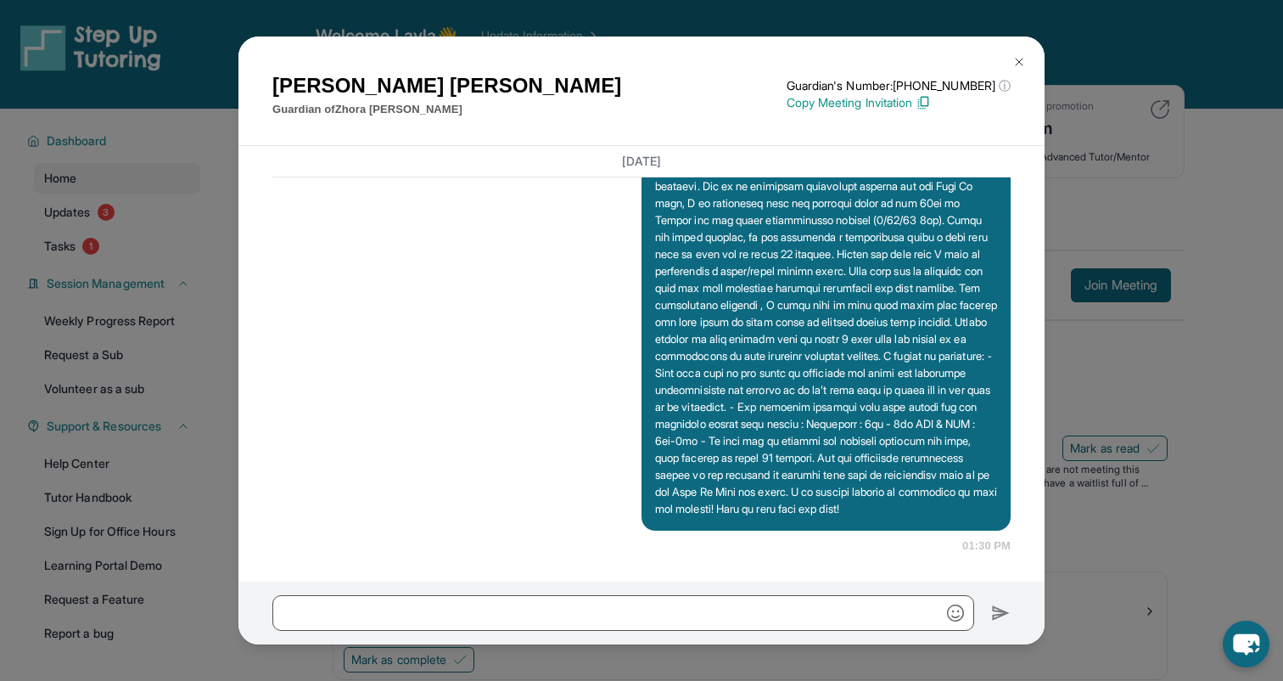
click at [1080, 195] on div "Armine Poghosyan Guardian of Zhora Voskanyan Guardian's Number: +14248428619 ⓘ …" at bounding box center [641, 340] width 1283 height 681
